Goal: Information Seeking & Learning: Compare options

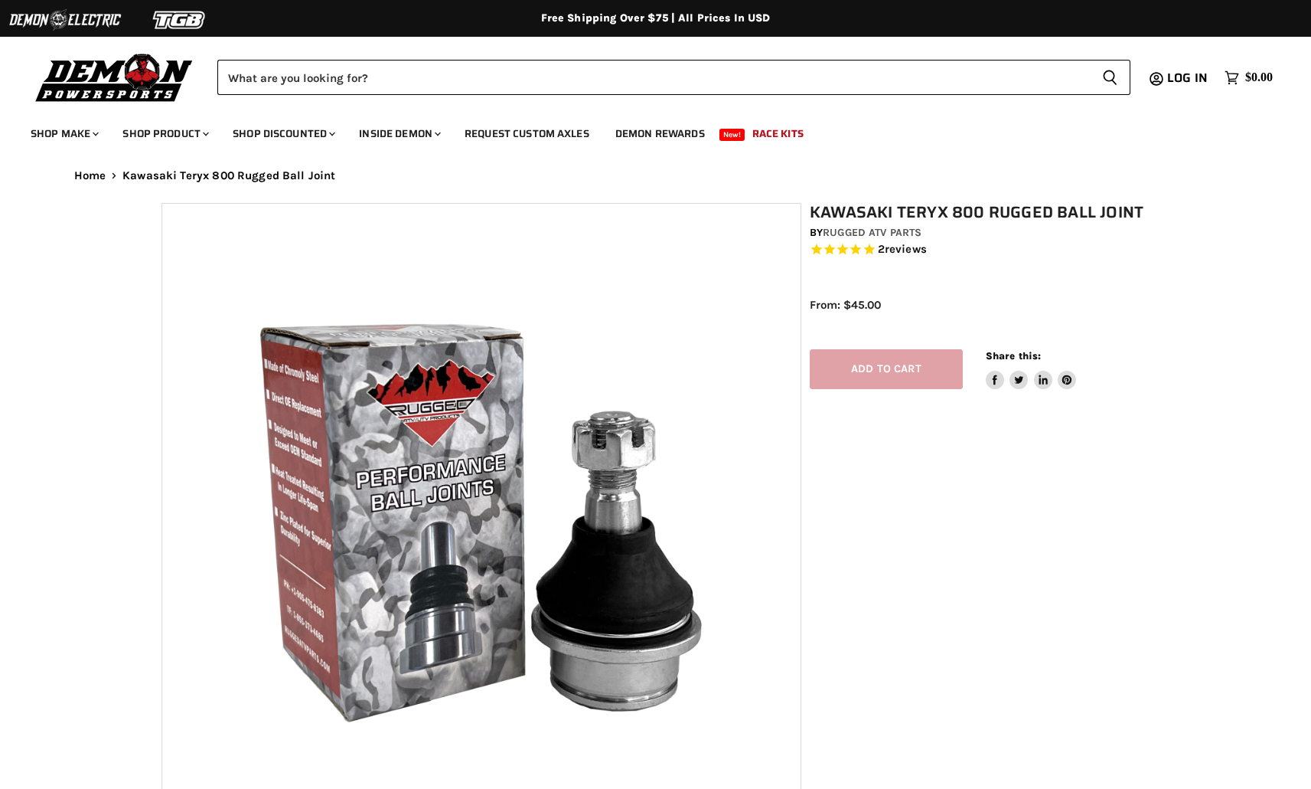
select select "******"
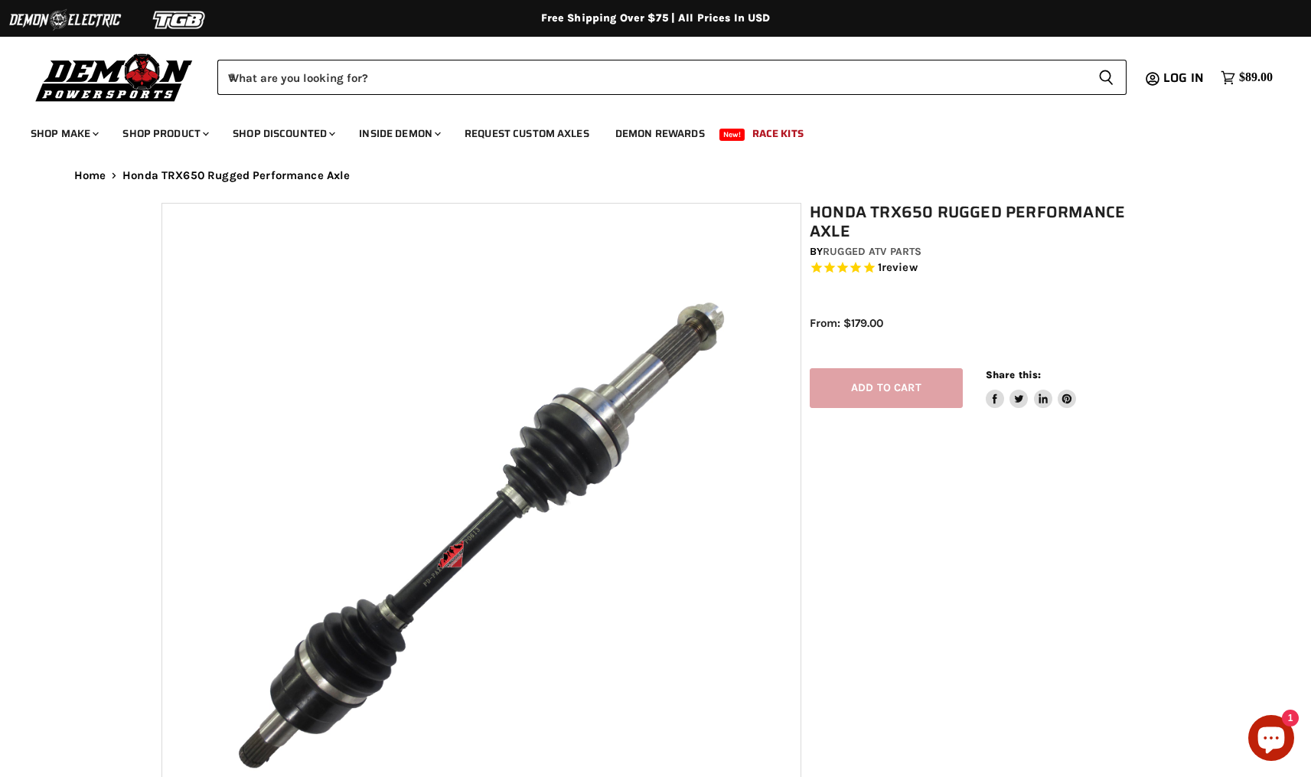
select select "******"
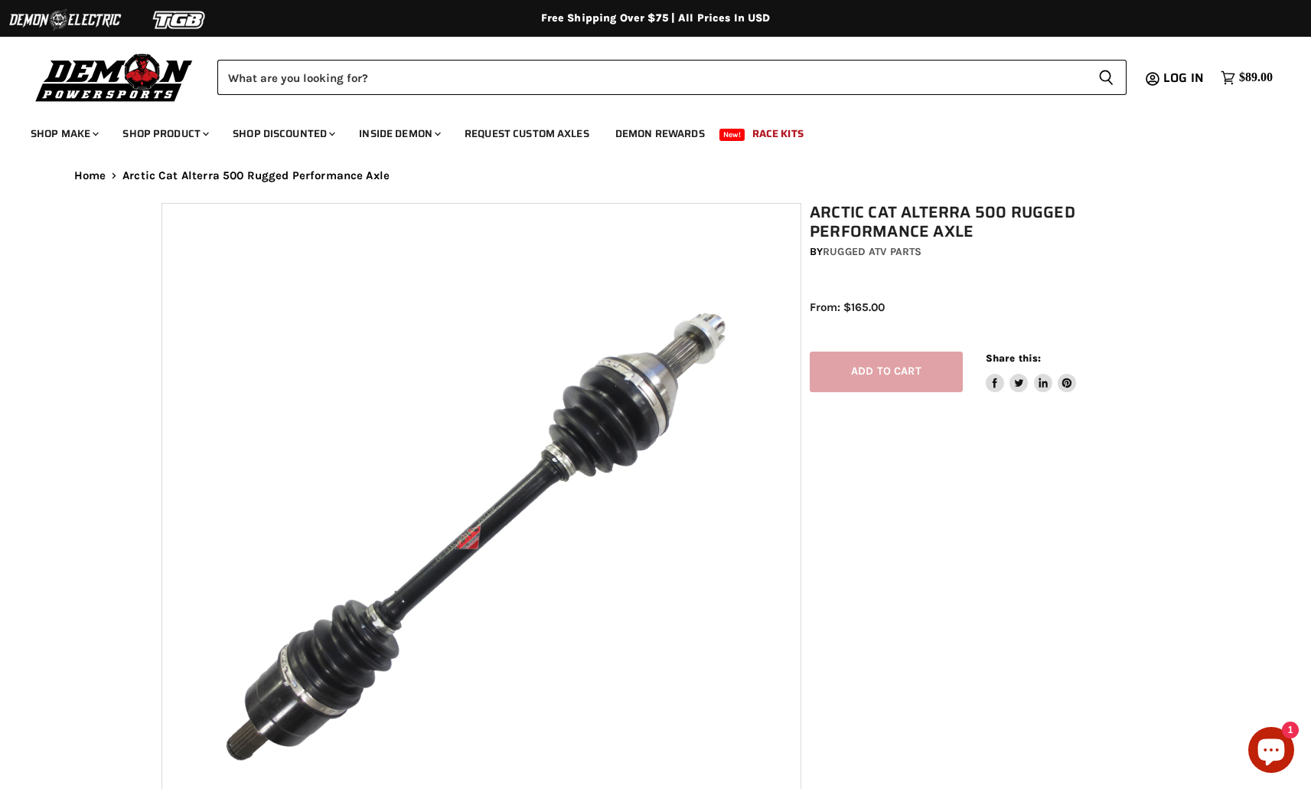
select select "******"
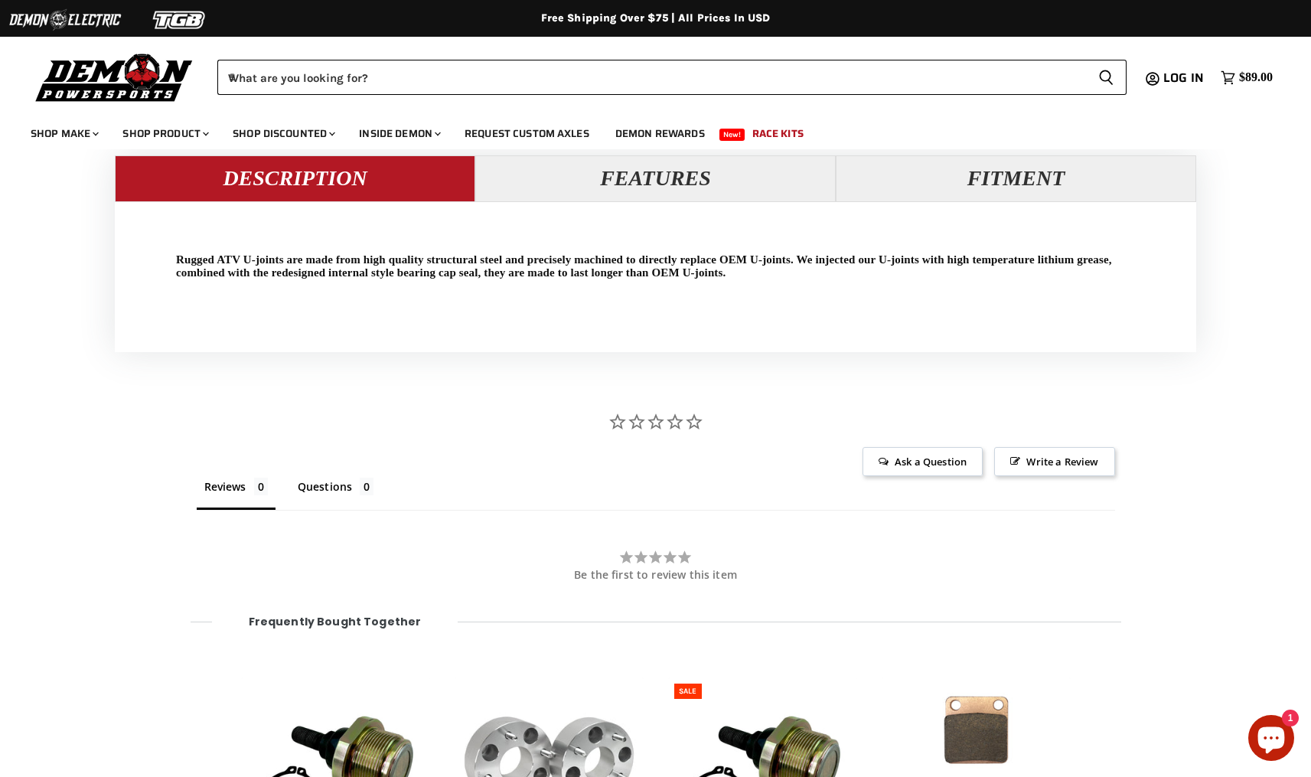
scroll to position [1432, 0]
